Goal: Task Accomplishment & Management: Use online tool/utility

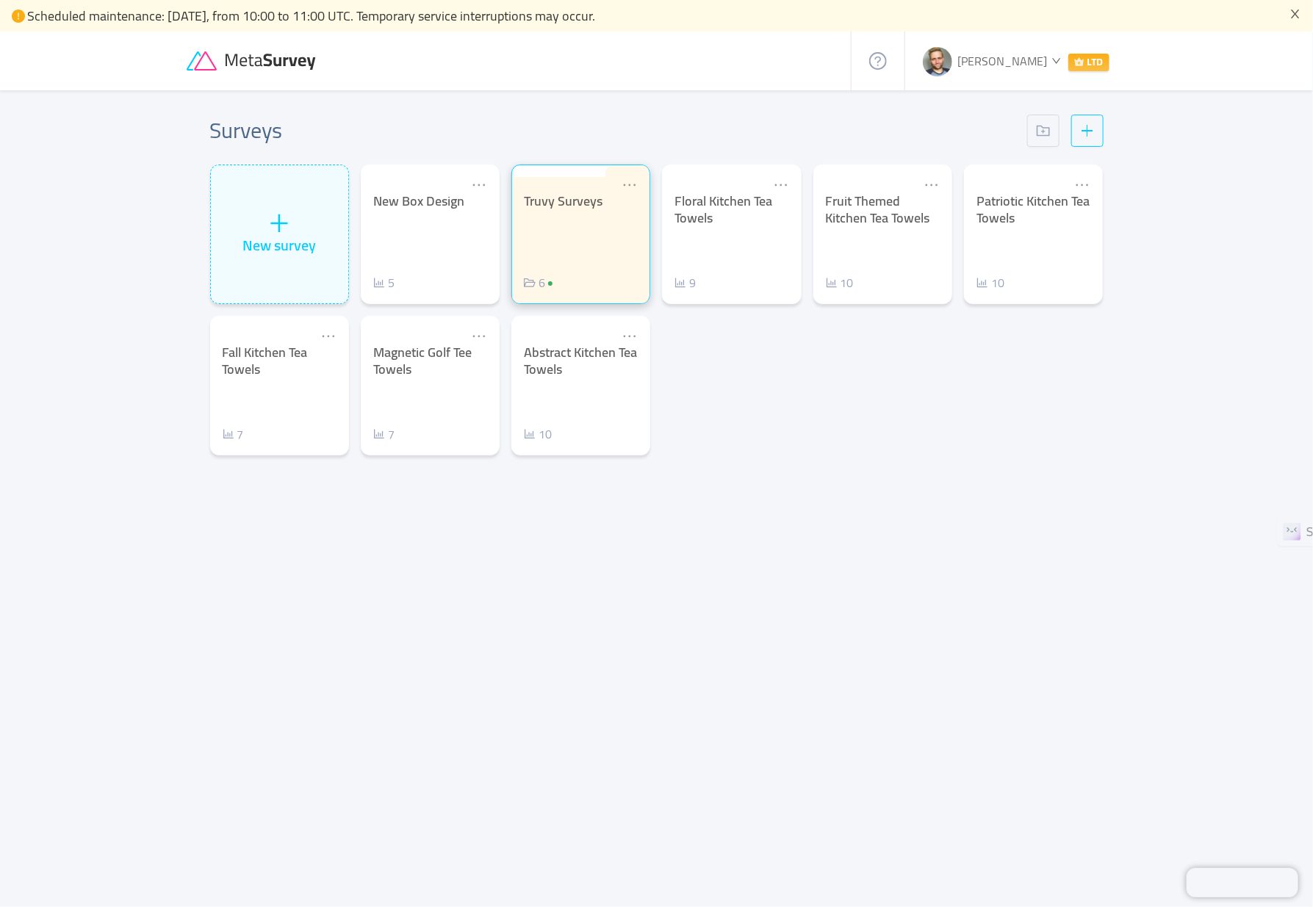
click at [572, 218] on div "Truvy Surveys 6" at bounding box center [581, 242] width 114 height 98
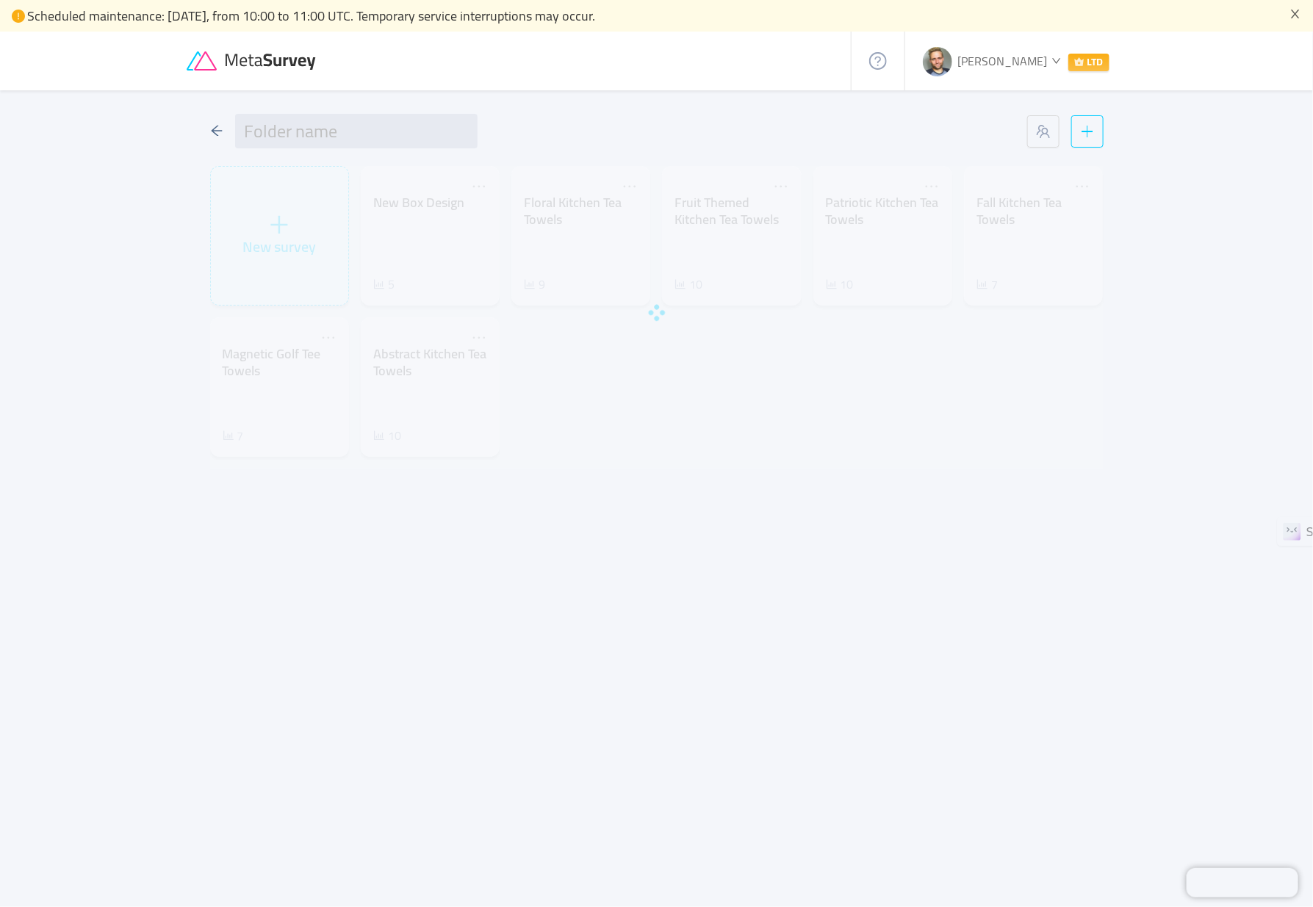
type input "Truvy Surveys"
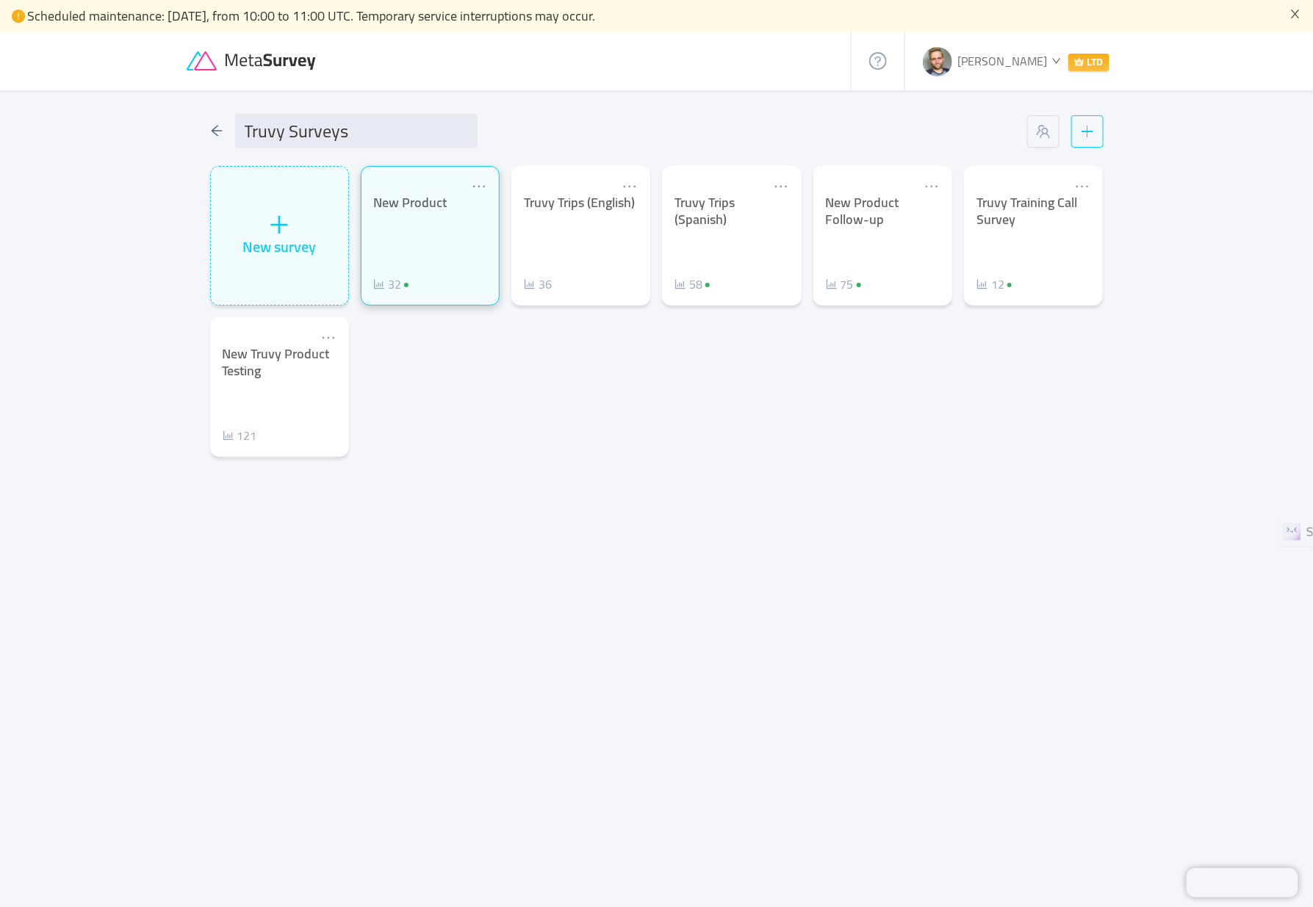
click at [395, 209] on div "New Product" at bounding box center [430, 203] width 114 height 17
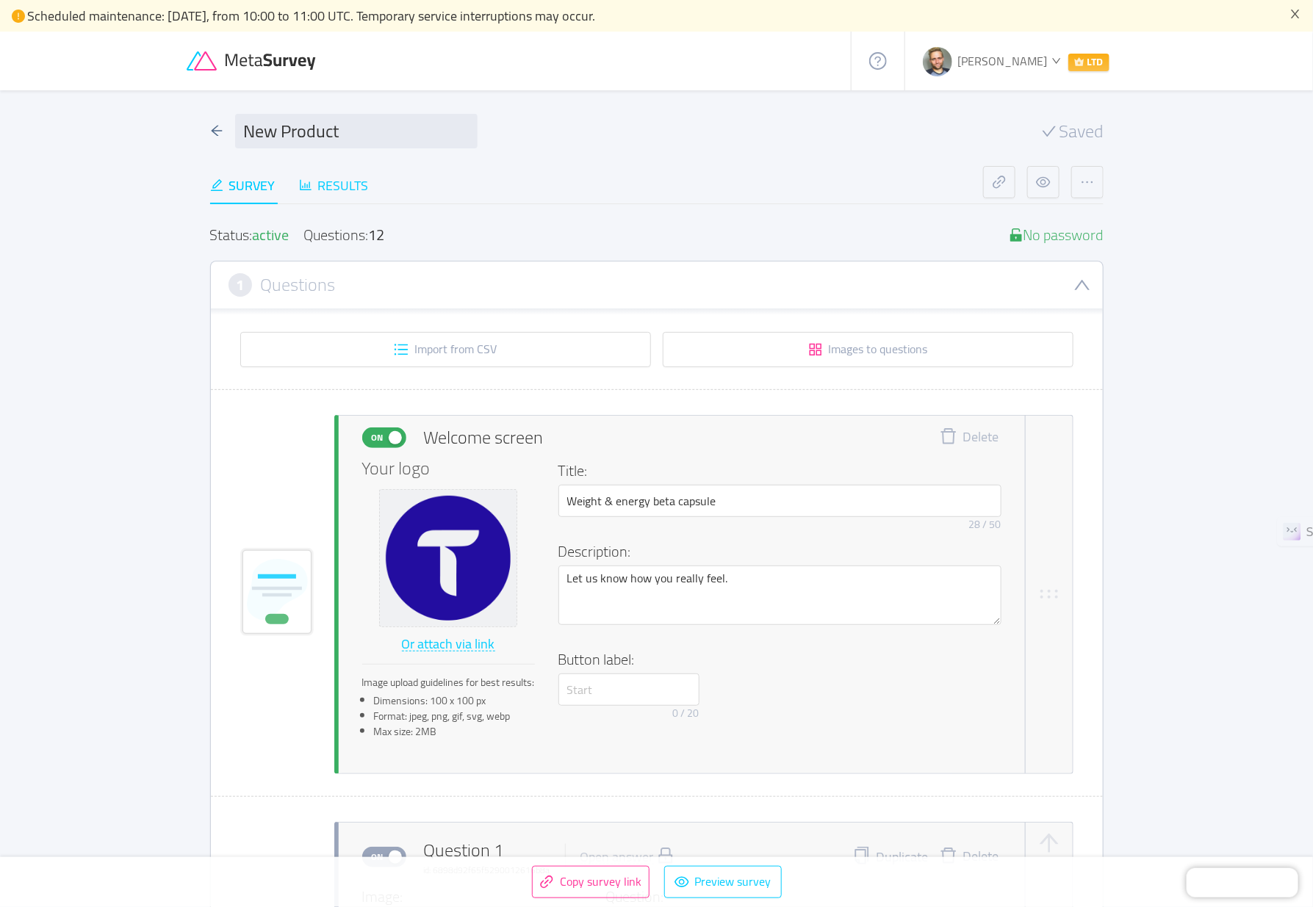
click at [347, 180] on div "Results" at bounding box center [334, 186] width 70 height 20
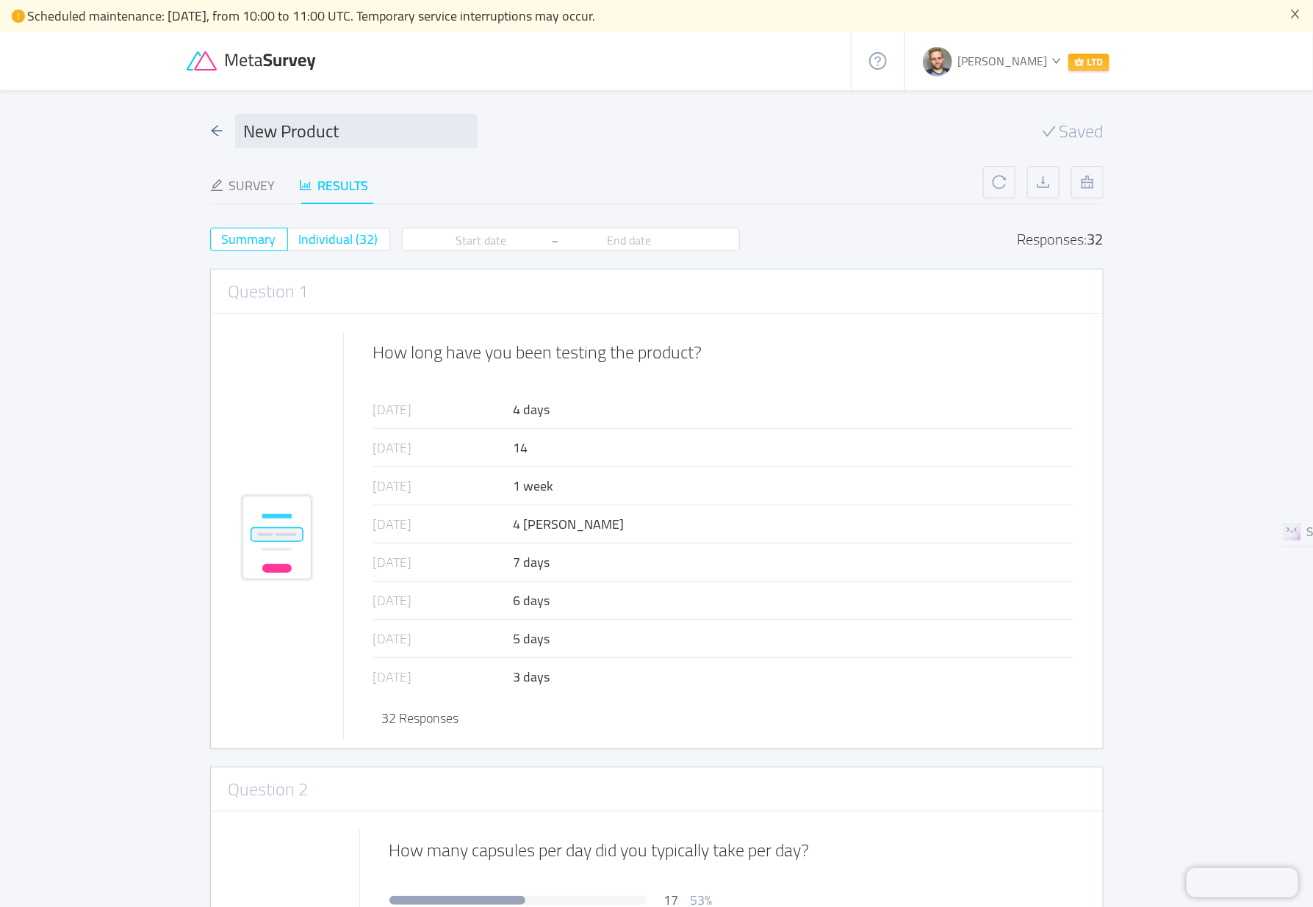
click at [327, 235] on span "Individual (32)" at bounding box center [338, 239] width 79 height 24
click at [299, 244] on input "Individual (32)" at bounding box center [299, 244] width 0 height 0
